Goal: Task Accomplishment & Management: Use online tool/utility

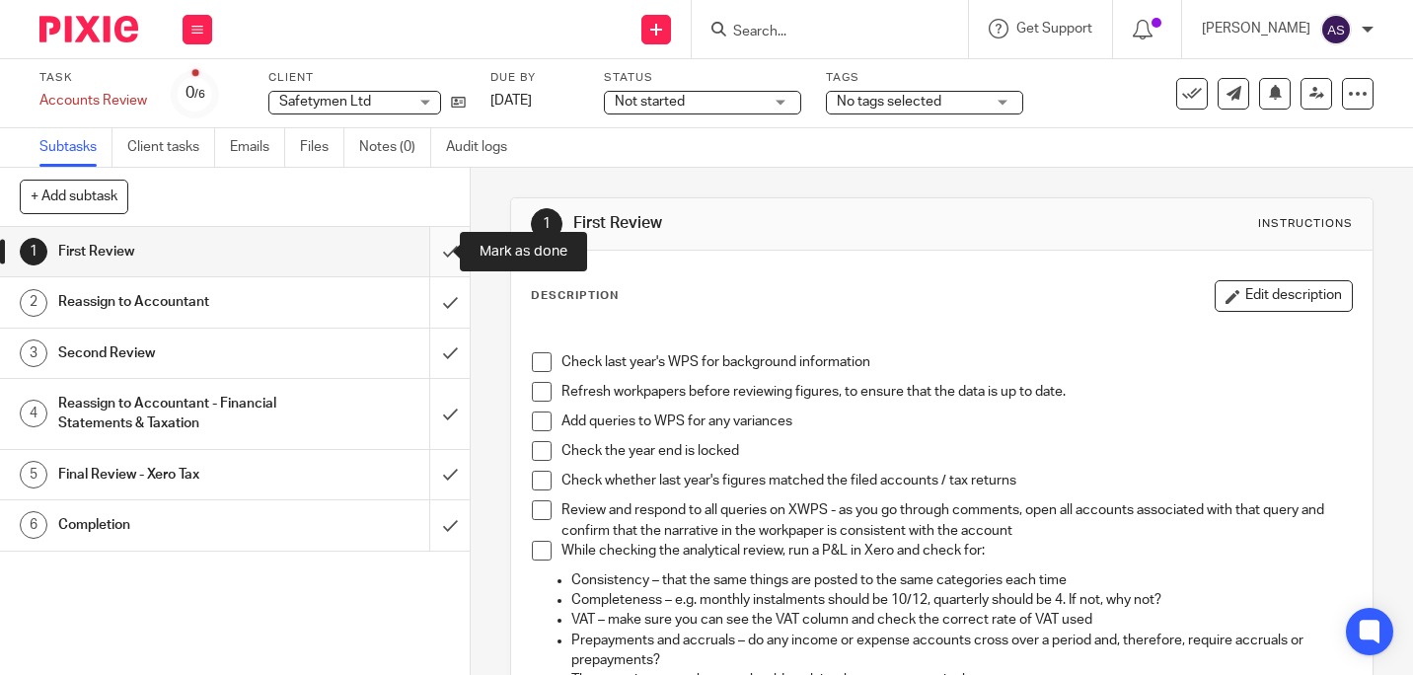
click at [429, 258] on input "submit" at bounding box center [235, 251] width 470 height 49
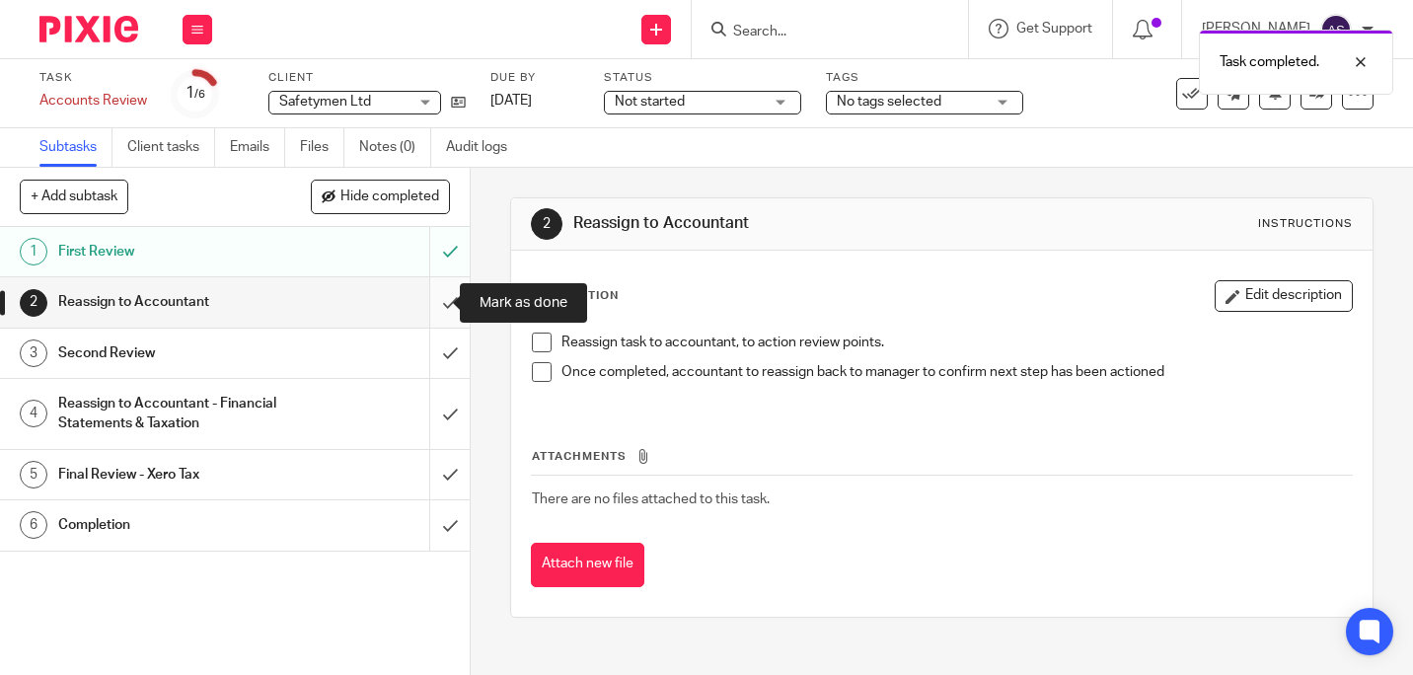
click at [426, 287] on input "submit" at bounding box center [235, 301] width 470 height 49
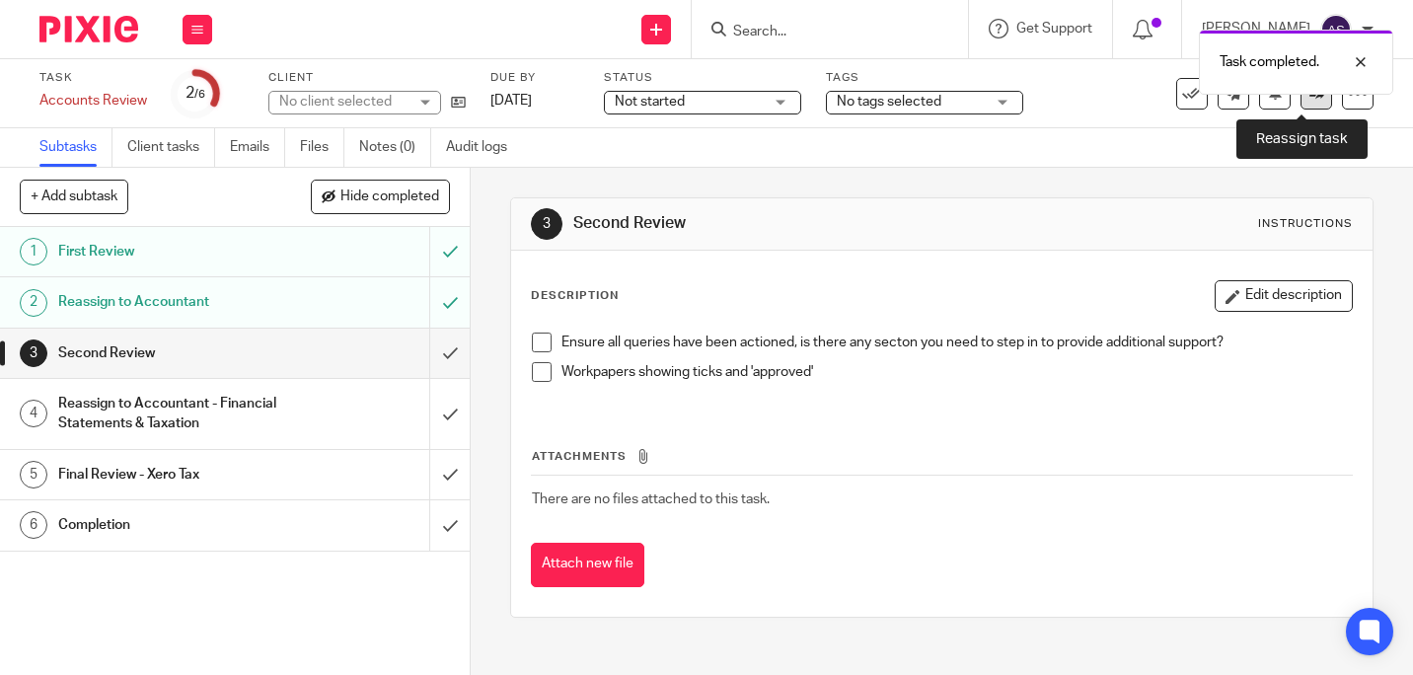
click at [1310, 98] on icon at bounding box center [1317, 93] width 15 height 15
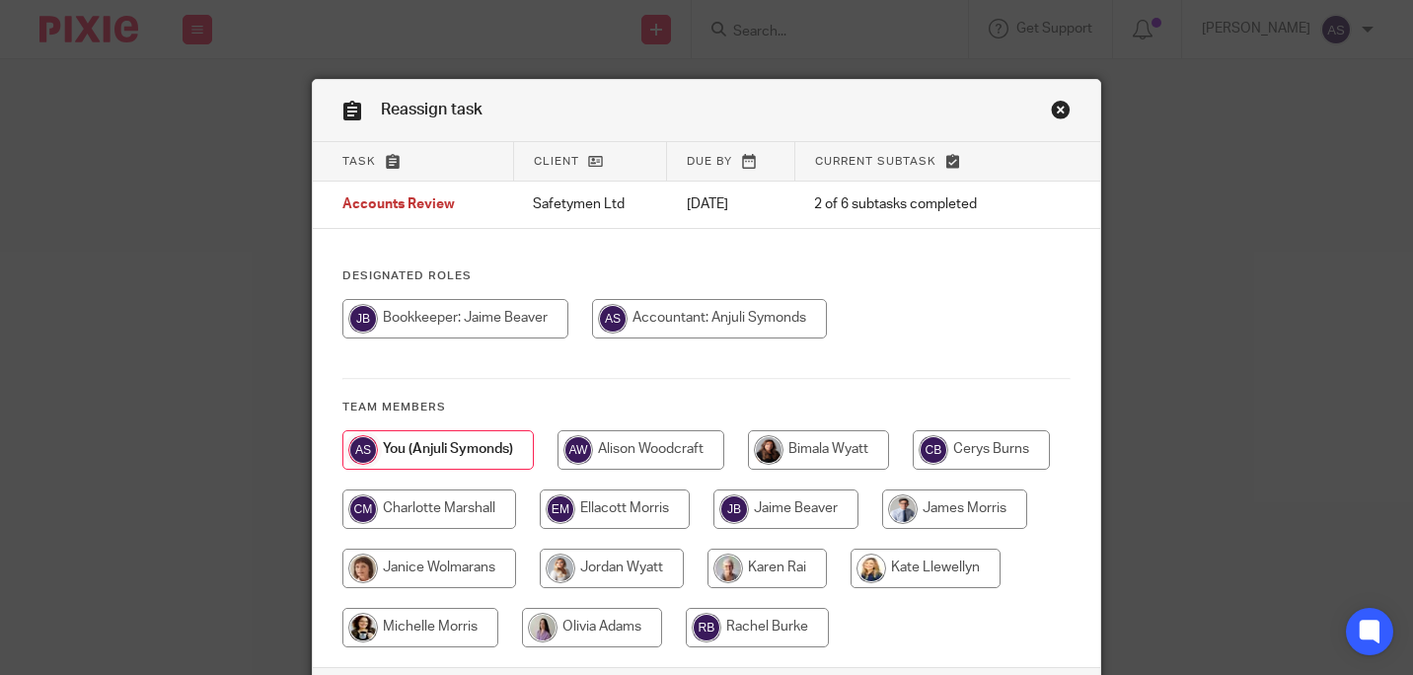
click at [516, 571] on input "radio" at bounding box center [429, 568] width 174 height 39
radio input "true"
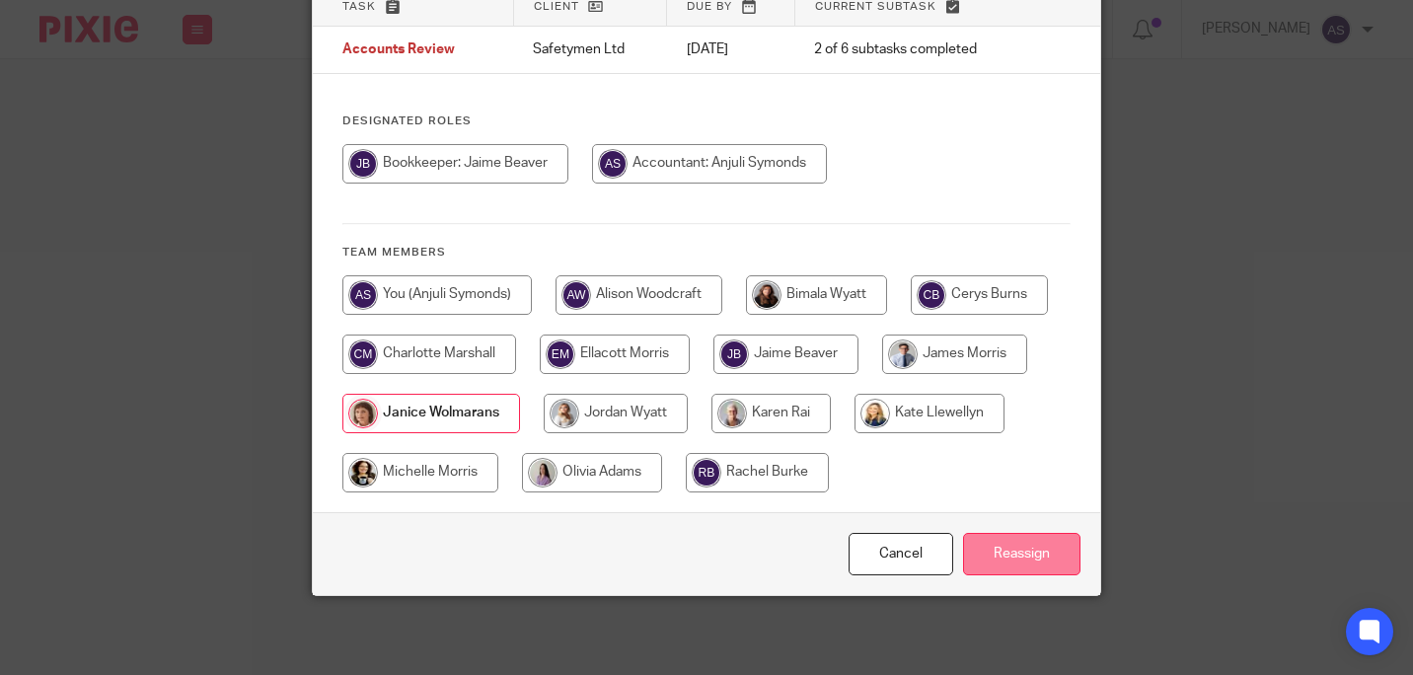
click at [989, 544] on input "Reassign" at bounding box center [1021, 554] width 117 height 42
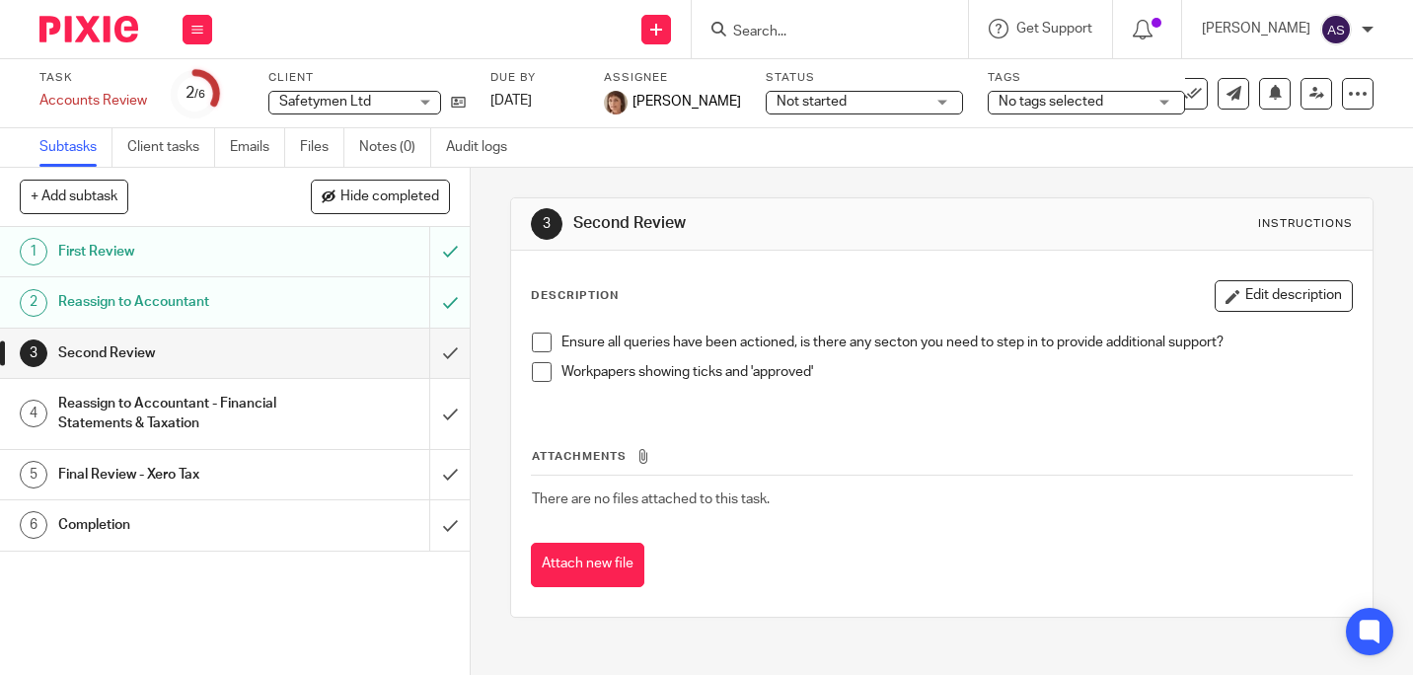
click at [181, 21] on div "Work Email Clients Team Reports Settings" at bounding box center [197, 29] width 69 height 58
click at [193, 78] on li "Work" at bounding box center [197, 92] width 52 height 29
